Goal: Information Seeking & Learning: Learn about a topic

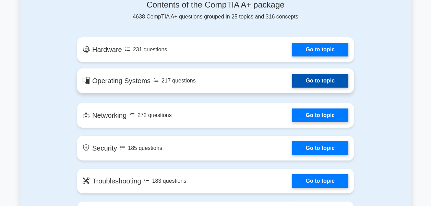
scroll to position [411, 0]
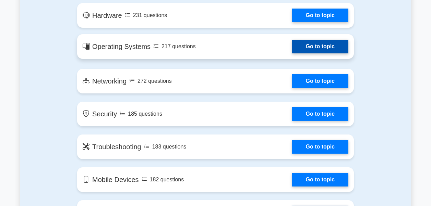
click at [316, 42] on link "Go to topic" at bounding box center [320, 47] width 56 height 14
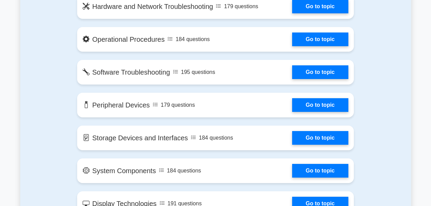
scroll to position [583, 0]
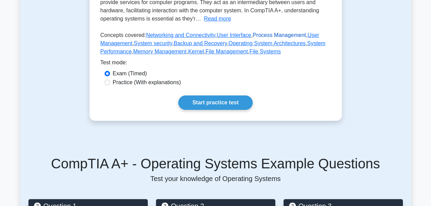
scroll to position [171, 0]
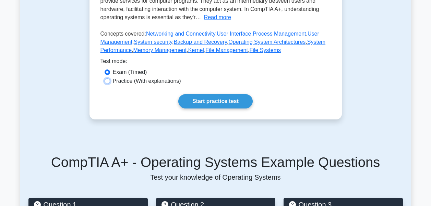
click at [109, 81] on input "Practice (With explanations)" at bounding box center [107, 80] width 5 height 5
radio input "true"
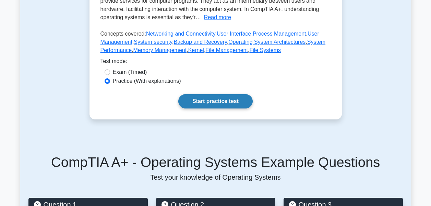
click at [219, 97] on link "Start practice test" at bounding box center [215, 101] width 74 height 14
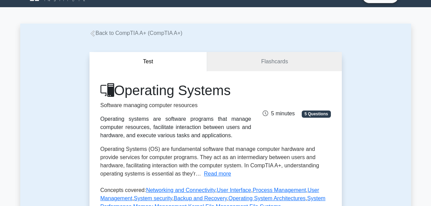
scroll to position [0, 0]
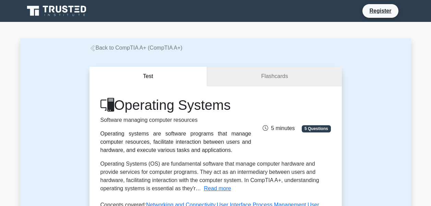
click at [270, 76] on link "Flashcards" at bounding box center [274, 77] width 134 height 20
click at [273, 73] on link "Flashcards" at bounding box center [274, 77] width 134 height 20
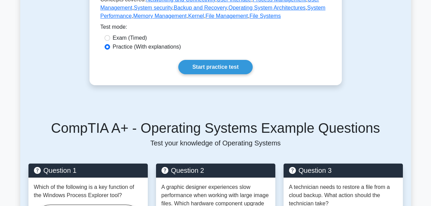
scroll to position [171, 0]
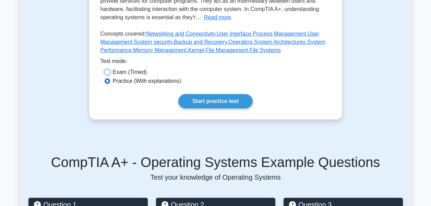
click at [110, 72] on input "Exam (Timed)" at bounding box center [107, 72] width 5 height 5
radio input "true"
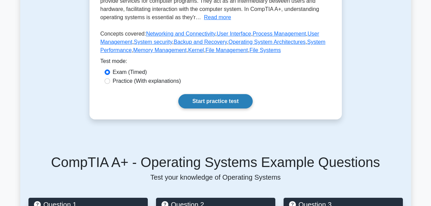
click at [228, 100] on link "Start practice test" at bounding box center [215, 101] width 74 height 14
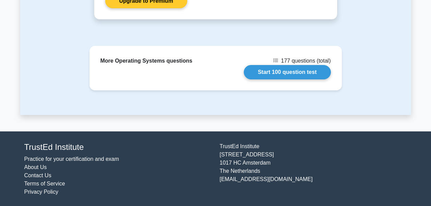
scroll to position [682, 0]
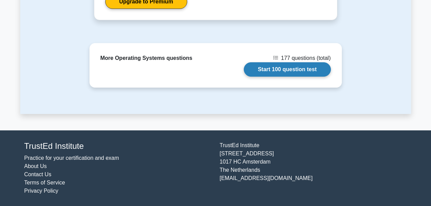
click at [285, 68] on link "Start 100 question test" at bounding box center [287, 69] width 87 height 14
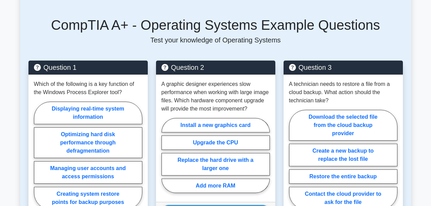
scroll to position [236, 0]
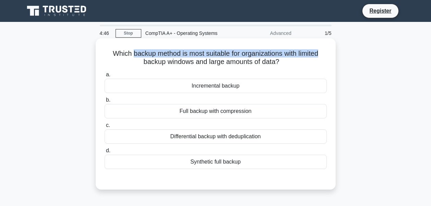
drag, startPoint x: 129, startPoint y: 53, endPoint x: 326, endPoint y: 57, distance: 197.4
click at [326, 57] on h5 "Which backup method is most suitable for organizations with limited backup wind…" at bounding box center [215, 57] width 223 height 17
drag, startPoint x: 142, startPoint y: 62, endPoint x: 282, endPoint y: 62, distance: 140.2
click at [282, 62] on h5 "Which backup method is most suitable for organizations with limited backup wind…" at bounding box center [215, 57] width 223 height 17
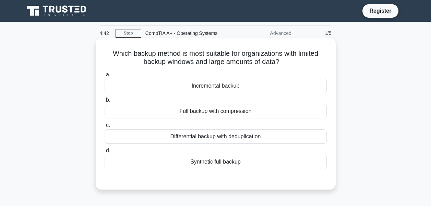
click at [284, 62] on icon ".spinner_0XTQ{transform-origin:center;animation:spinner_y6GP .75s linear infini…" at bounding box center [283, 62] width 8 height 8
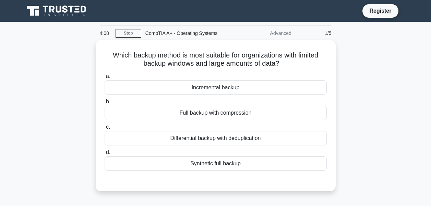
click at [285, 34] on div "Advanced" at bounding box center [265, 33] width 60 height 14
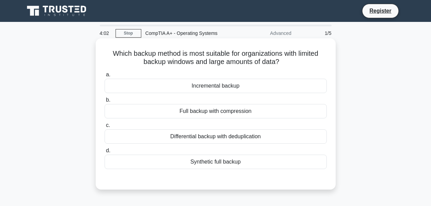
click at [215, 87] on div "Incremental backup" at bounding box center [216, 86] width 222 height 14
click at [105, 77] on input "a. Incremental backup" at bounding box center [105, 75] width 0 height 4
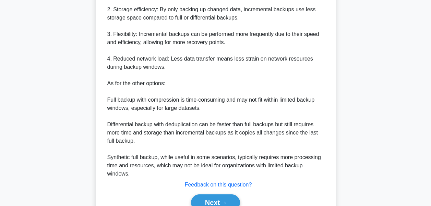
scroll to position [274, 0]
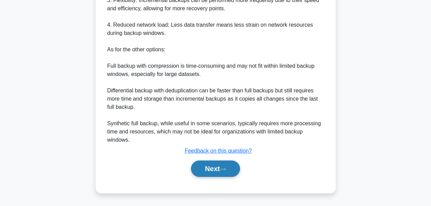
click at [214, 168] on button "Next" at bounding box center [215, 169] width 49 height 16
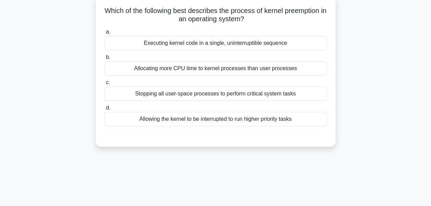
scroll to position [27, 0]
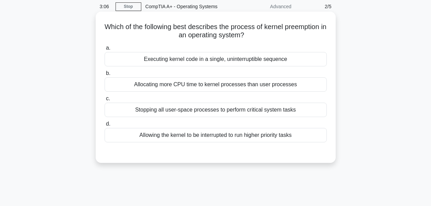
click at [245, 136] on div "Allowing the kernel to be interrupted to run higher priority tasks" at bounding box center [216, 135] width 222 height 14
click at [105, 126] on input "d. Allowing the kernel to be interrupted to run higher priority tasks" at bounding box center [105, 124] width 0 height 4
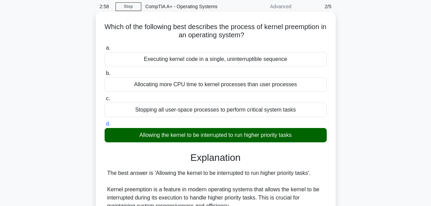
click at [330, 134] on div "d. Allowing the kernel to be interrupted to run higher priority tasks" at bounding box center [215, 131] width 230 height 23
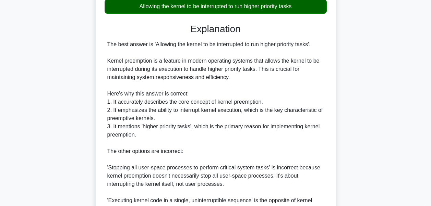
scroll to position [164, 0]
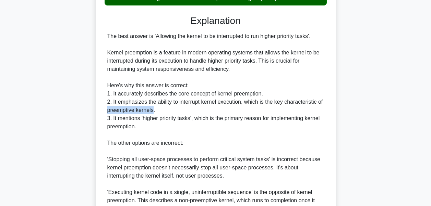
drag, startPoint x: 152, startPoint y: 111, endPoint x: 97, endPoint y: 112, distance: 55.5
click at [97, 112] on div "Which of the following best describes the process of kernel preemption in an op…" at bounding box center [216, 85] width 240 height 421
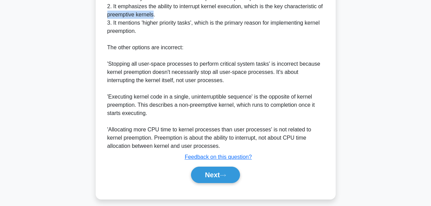
scroll to position [266, 0]
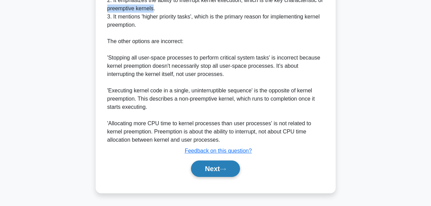
click at [206, 165] on button "Next" at bounding box center [215, 169] width 49 height 16
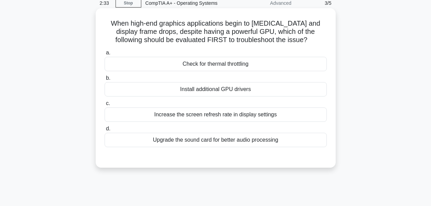
scroll to position [27, 0]
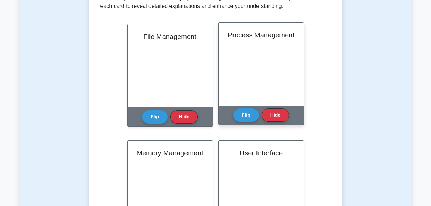
scroll to position [137, 0]
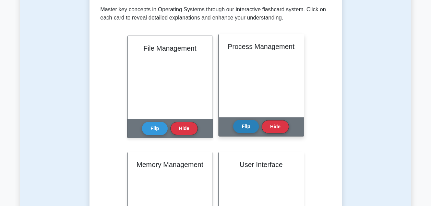
drag, startPoint x: 251, startPoint y: 124, endPoint x: 247, endPoint y: 125, distance: 3.9
click at [250, 124] on button "Flip" at bounding box center [246, 126] width 26 height 13
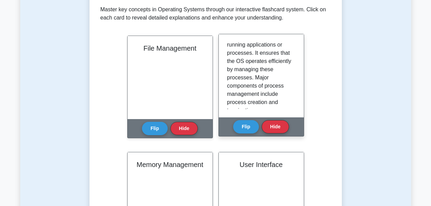
scroll to position [0, 0]
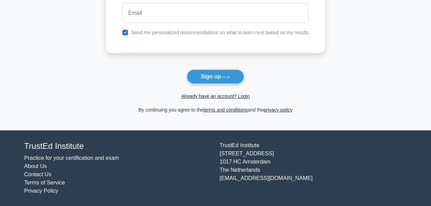
scroll to position [96, 0]
click at [219, 96] on link "Already have an account? Login" at bounding box center [215, 96] width 69 height 5
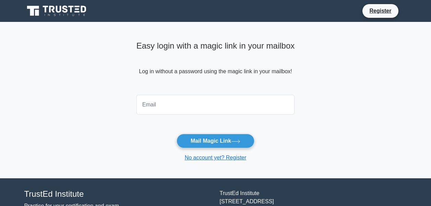
click at [170, 100] on input "email" at bounding box center [215, 105] width 158 height 20
type input "[EMAIL_ADDRESS][DOMAIN_NAME]"
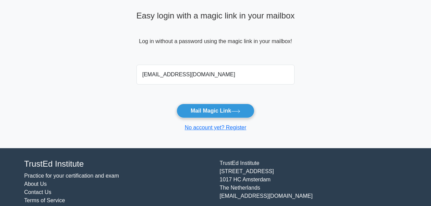
scroll to position [14, 0]
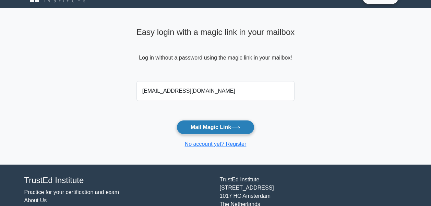
click at [214, 129] on button "Mail Magic Link" at bounding box center [215, 127] width 78 height 14
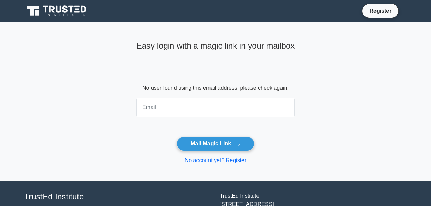
click at [207, 106] on input "email" at bounding box center [215, 108] width 158 height 20
type input "[EMAIL_ADDRESS][DOMAIN_NAME]"
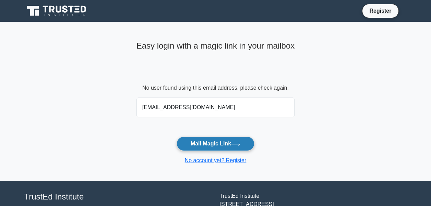
click at [222, 143] on button "Mail Magic Link" at bounding box center [215, 144] width 78 height 14
